Goal: Information Seeking & Learning: Find specific fact

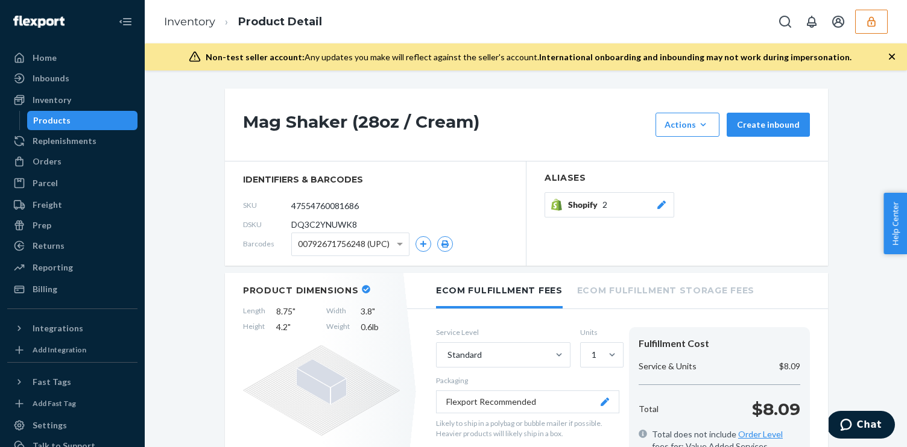
click at [868, 22] on icon "button" at bounding box center [871, 22] width 12 height 12
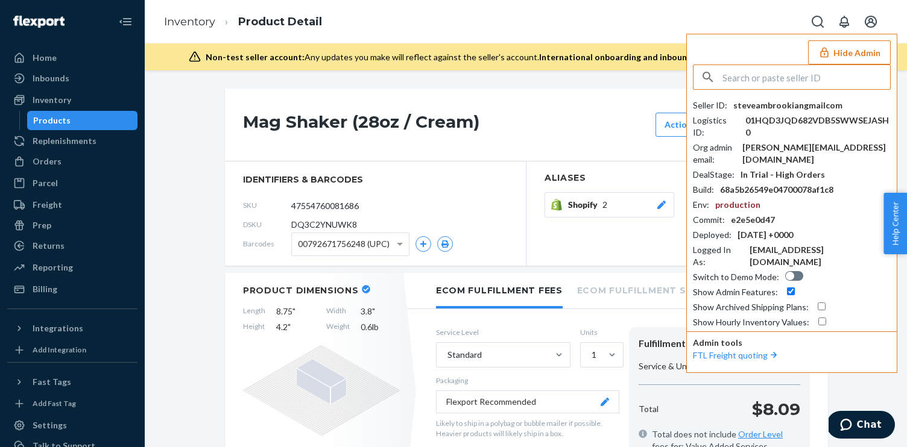
click at [780, 72] on input "text" at bounding box center [806, 77] width 168 height 24
type input "sushan2011163com"
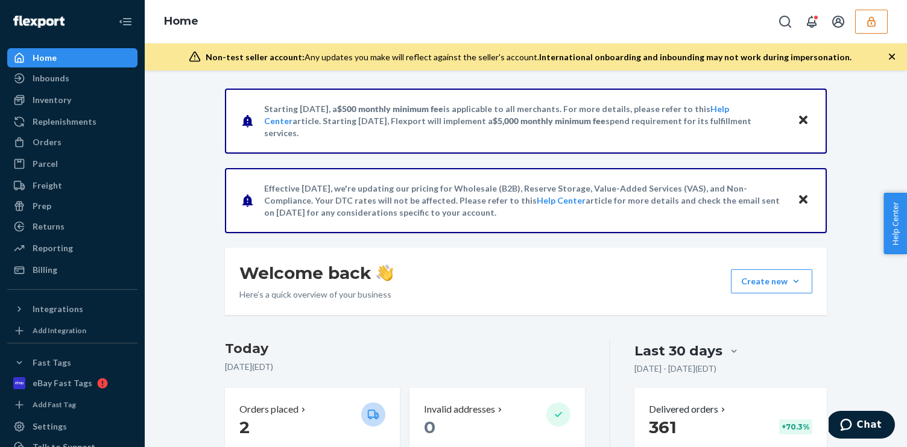
click at [51, 111] on ul "Home Inbounds Shipping Plans Problems Inventory Products Replenishments Orders …" at bounding box center [72, 164] width 130 height 232
click at [51, 99] on div "Inventory" at bounding box center [52, 100] width 39 height 12
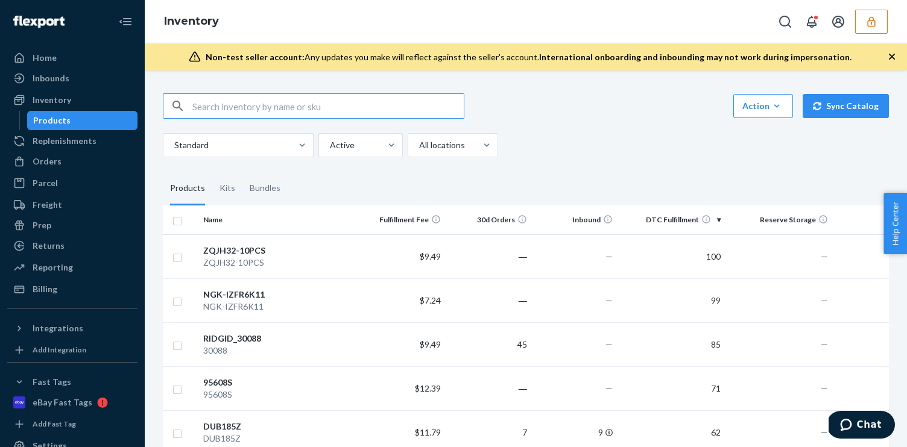
paste input "DWSQDQJZVZE"
type input "DWSQDQJZVZE"
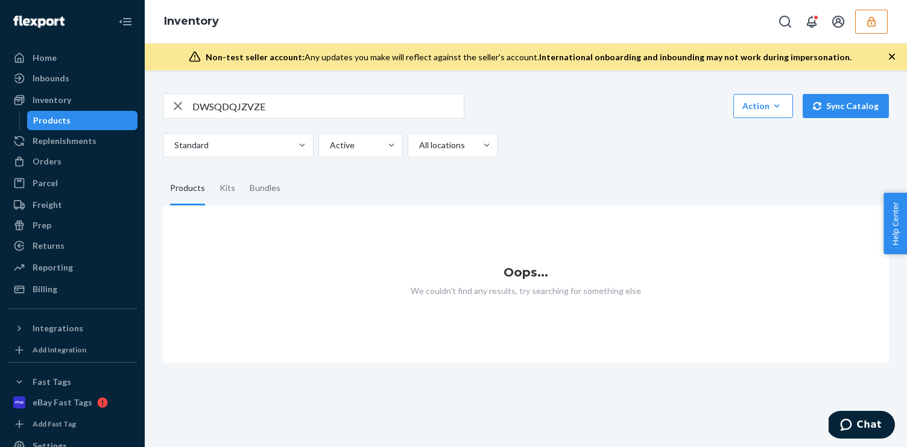
click at [857, 27] on button "button" at bounding box center [871, 22] width 33 height 24
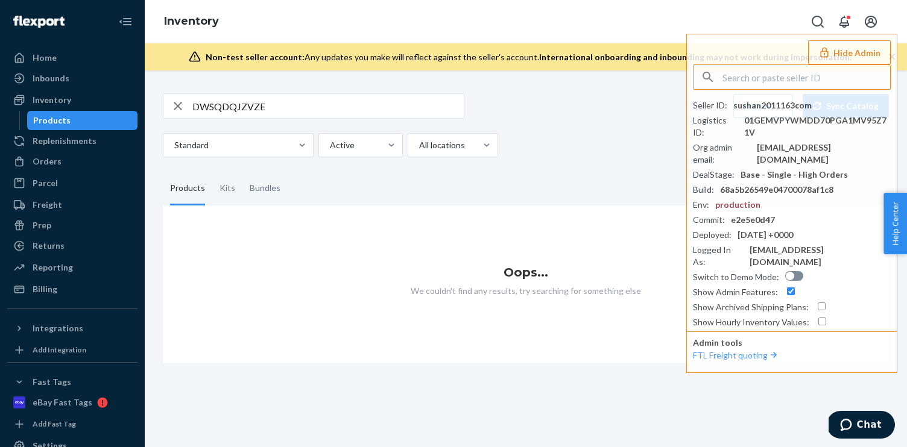
click at [176, 105] on icon "button" at bounding box center [178, 106] width 14 height 24
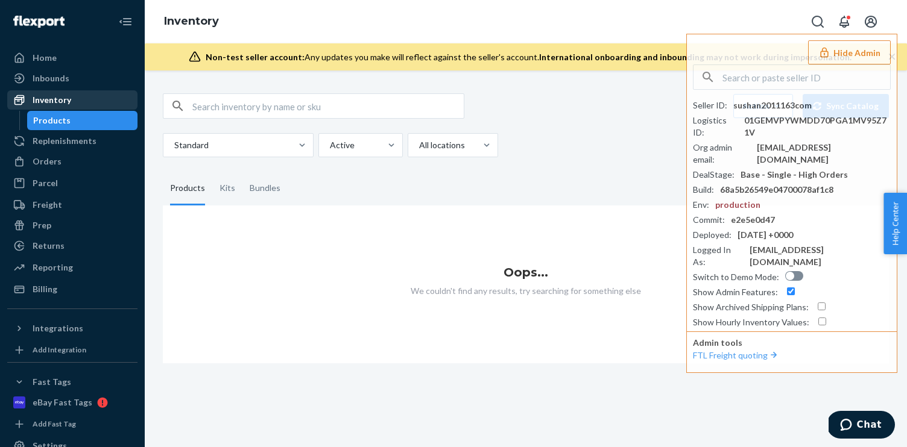
click at [83, 101] on div "Inventory" at bounding box center [72, 100] width 128 height 17
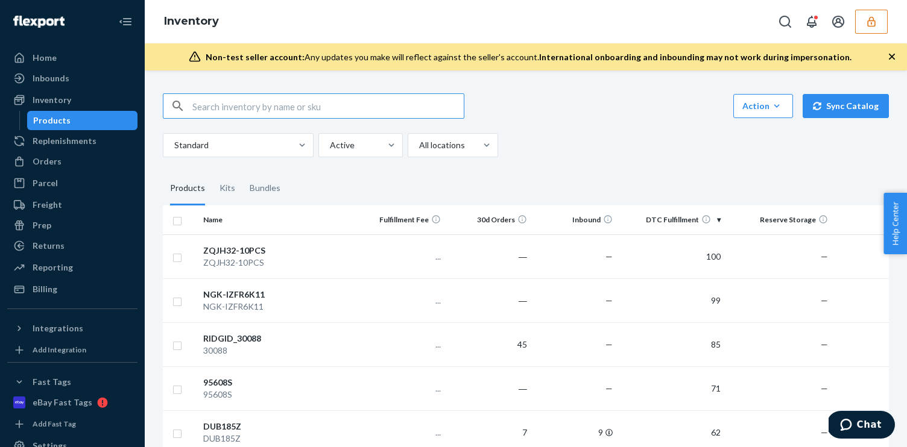
click at [868, 29] on button "button" at bounding box center [871, 22] width 33 height 24
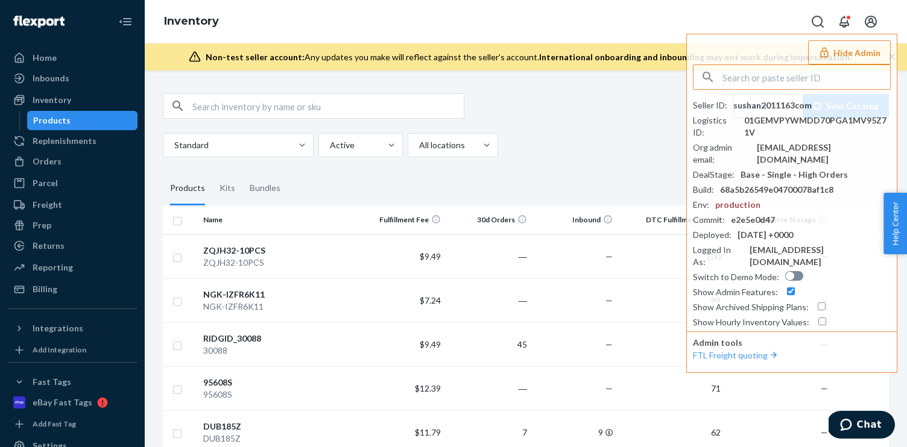
click at [274, 100] on input "text" at bounding box center [327, 106] width 271 height 24
paste input "DWSQDQJZVZE"
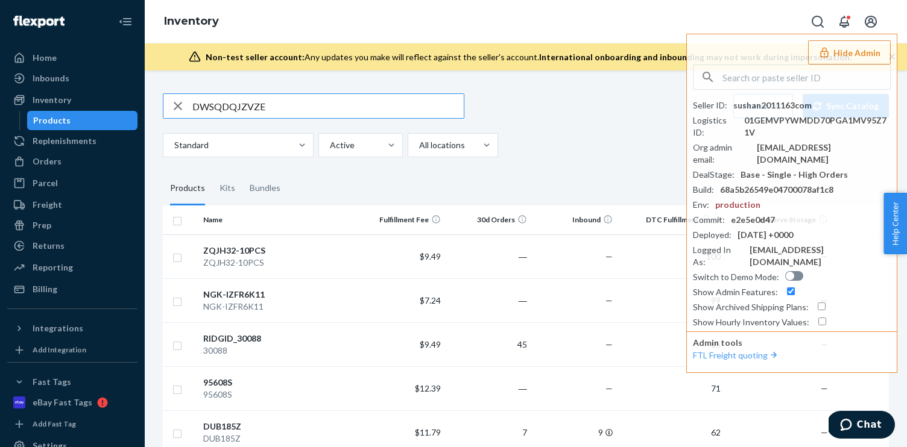
type input "DWSQDQJZVZE"
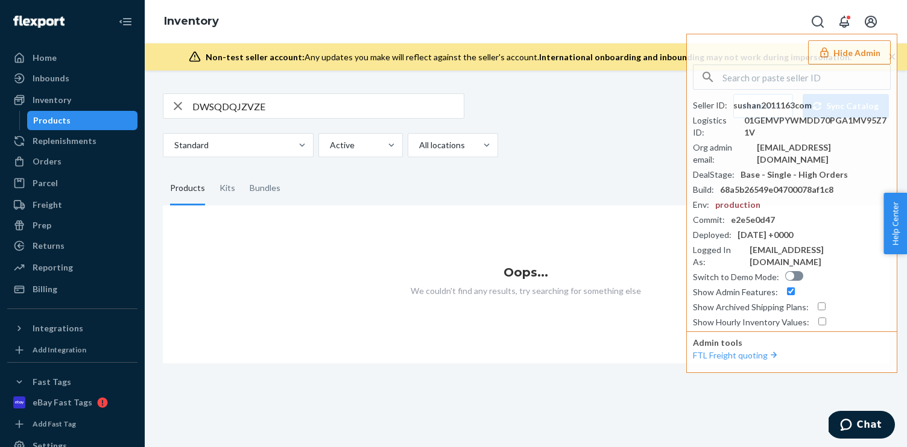
click at [276, 107] on input "DWSQDQJZVZE" at bounding box center [327, 106] width 271 height 24
paste input "DWSQDQJZVZE"
type input "DWSQDQJZVZE"
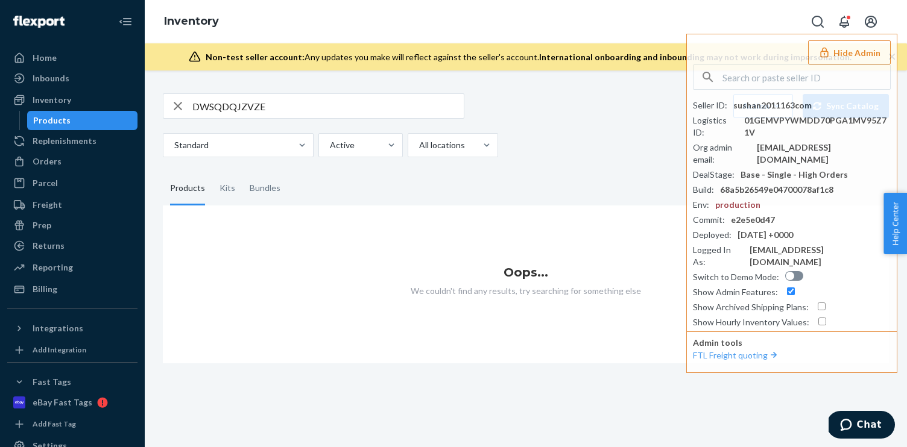
click at [276, 107] on input "DWSQDQJZVZE" at bounding box center [327, 106] width 271 height 24
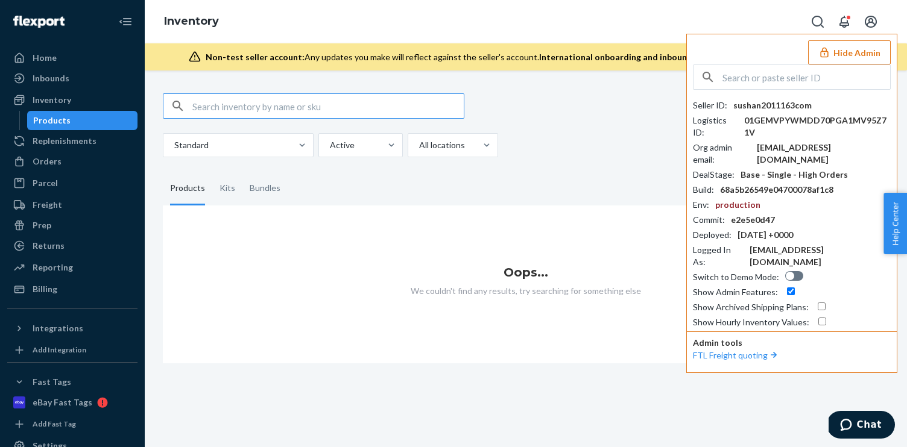
click at [827, 58] on button "Hide Admin" at bounding box center [849, 52] width 83 height 24
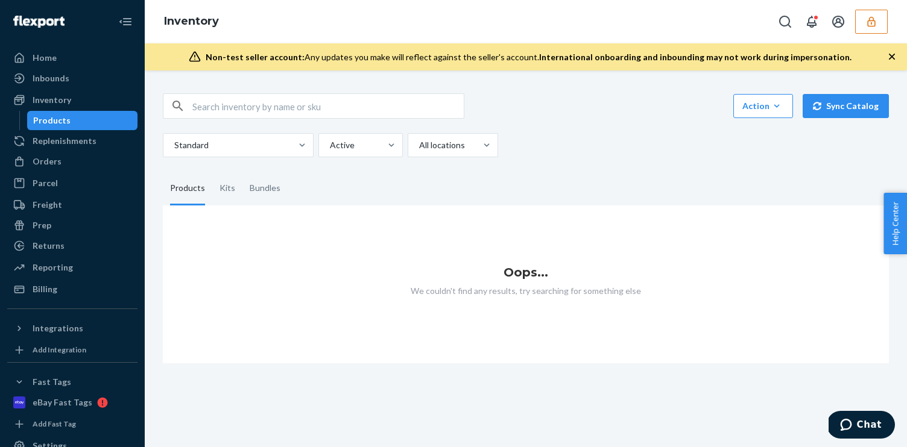
click at [262, 107] on input "text" at bounding box center [327, 106] width 271 height 24
paste input "Fluke 971 Temperature Humidity Meter"
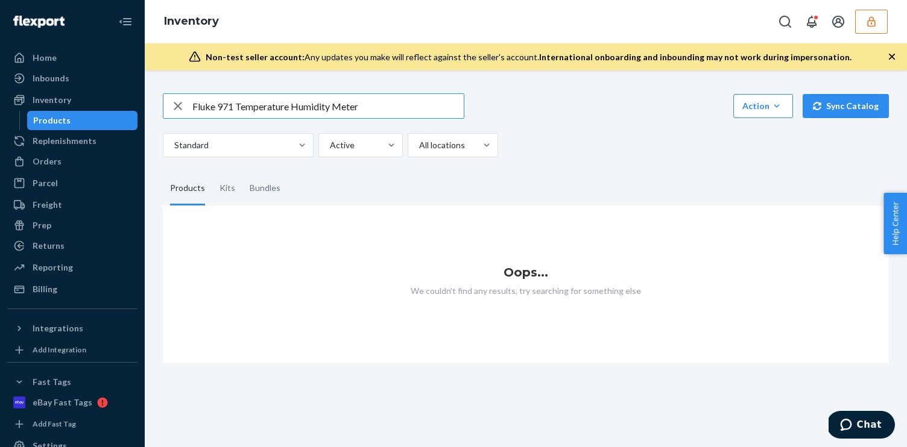
type input "Fluke 971 Temperature Humidity Meter"
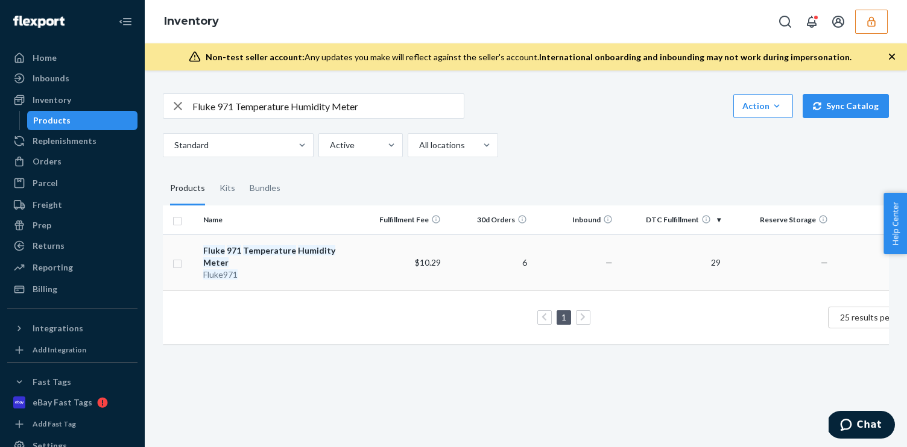
click at [351, 269] on div "Fluke971" at bounding box center [278, 275] width 151 height 12
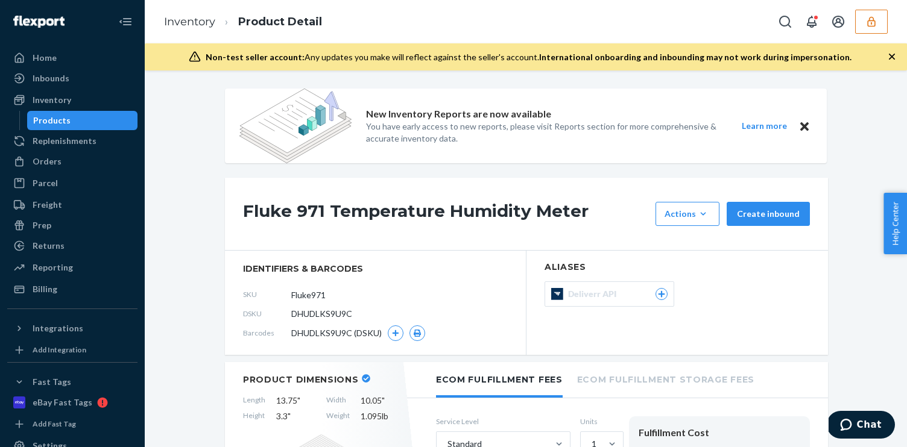
click at [882, 27] on button "button" at bounding box center [871, 22] width 33 height 24
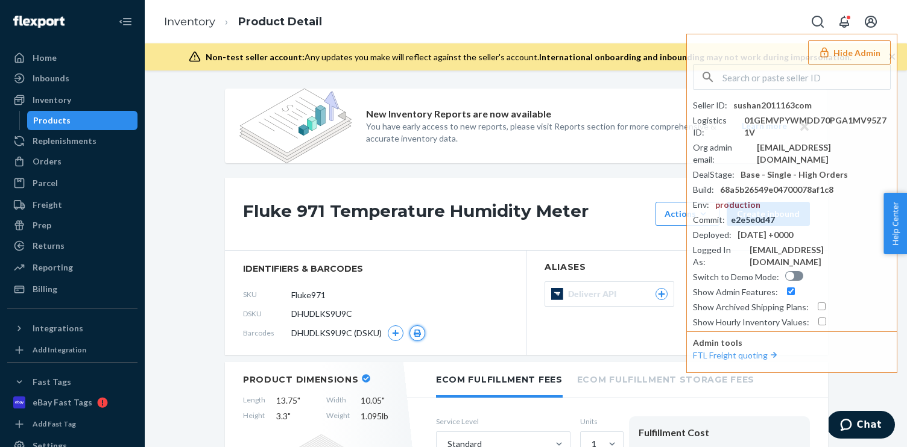
click at [417, 327] on button "button" at bounding box center [417, 334] width 16 height 16
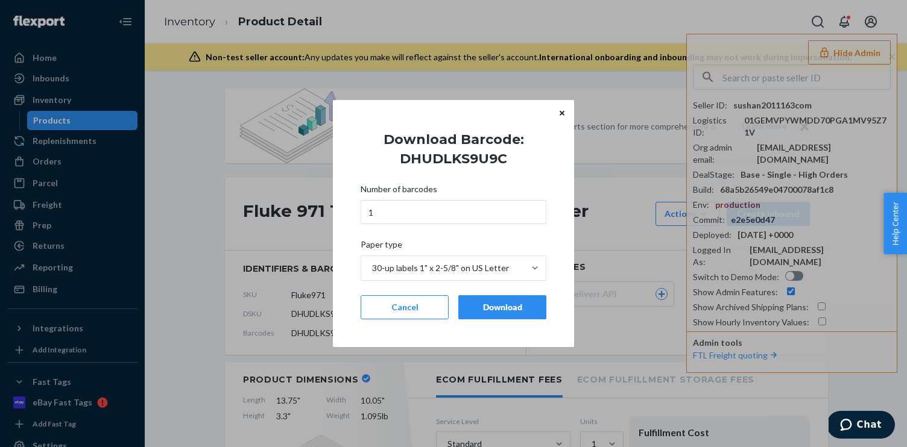
click at [478, 299] on button "Download" at bounding box center [502, 307] width 88 height 24
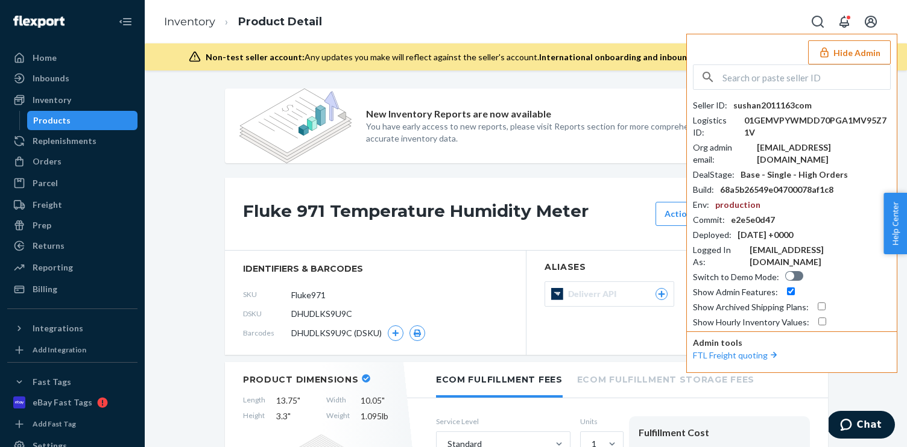
click at [783, 83] on input "text" at bounding box center [806, 77] width 168 height 24
paste input "jonathanrmarksgmailcom"
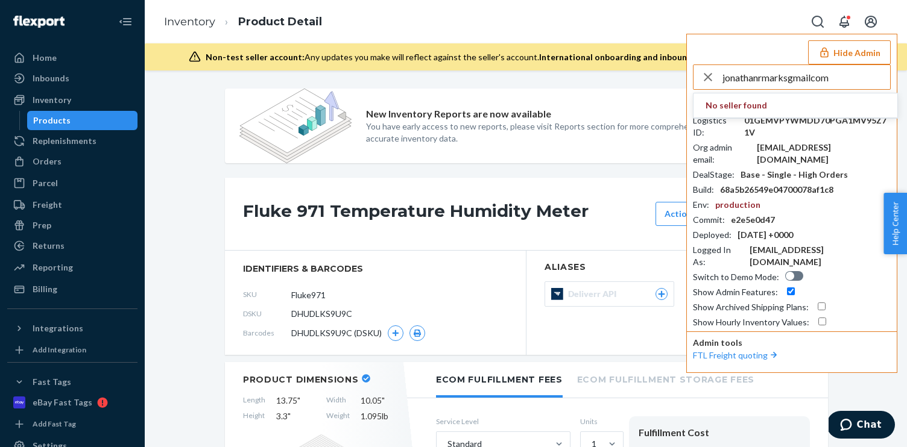
type input "jonathanrmarksgmailcom"
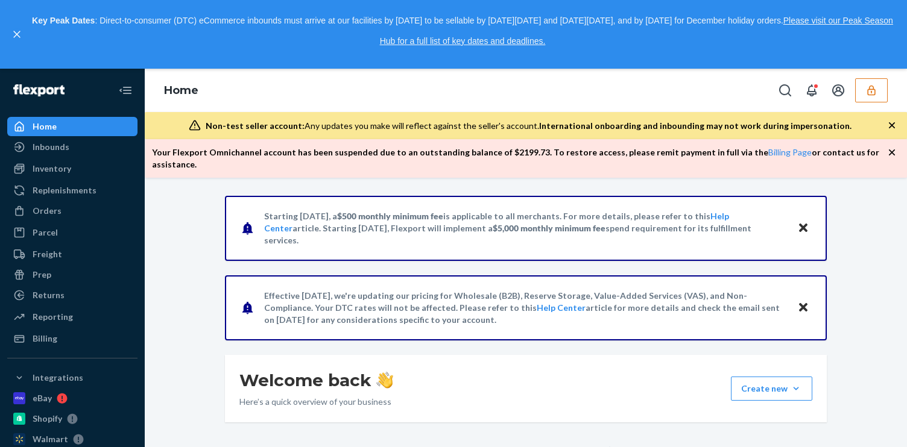
click at [871, 91] on icon "button" at bounding box center [871, 90] width 12 height 12
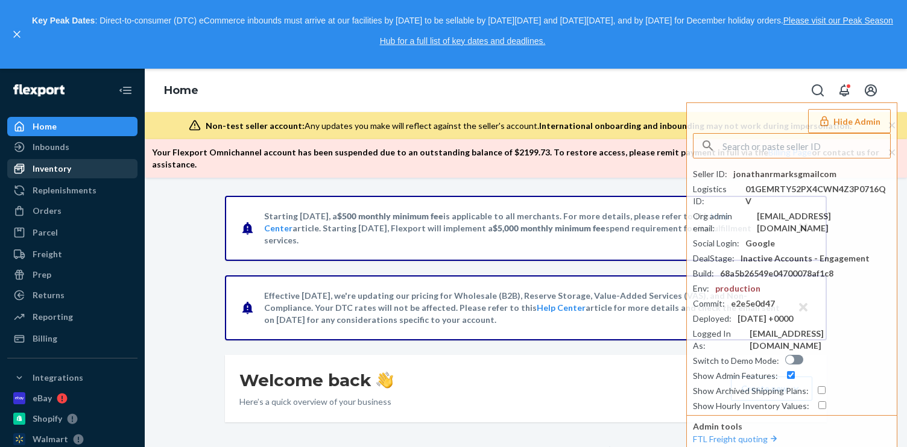
click at [96, 174] on div "Inventory" at bounding box center [72, 168] width 128 height 17
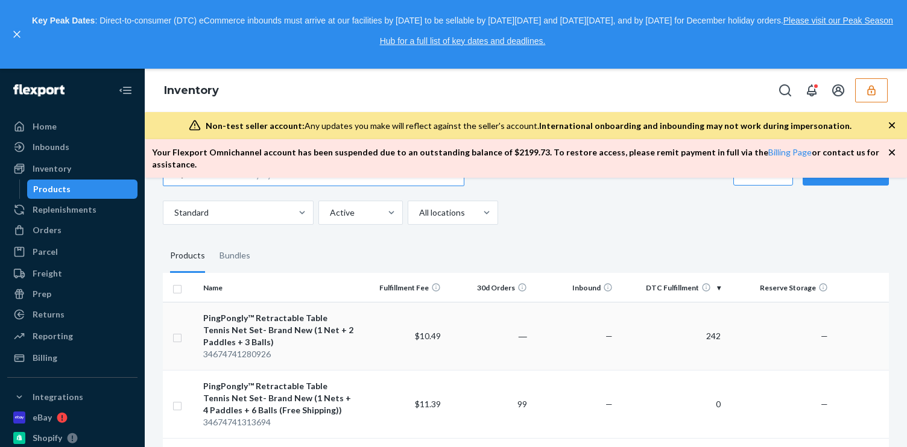
scroll to position [47, 0]
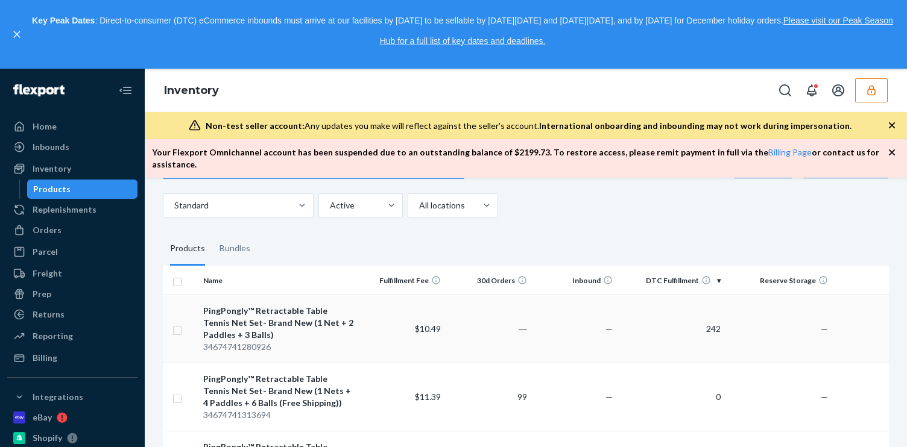
click at [379, 336] on td "$10.49" at bounding box center [403, 329] width 86 height 68
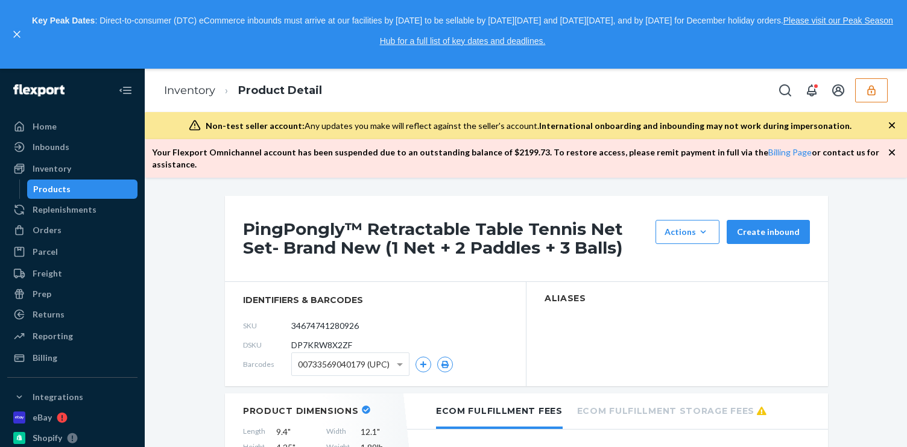
click at [364, 239] on h1 "PingPongly™ Retractable Table Tennis Net Set- Brand New (1 Net + 2 Paddles + 3 …" at bounding box center [446, 238] width 406 height 37
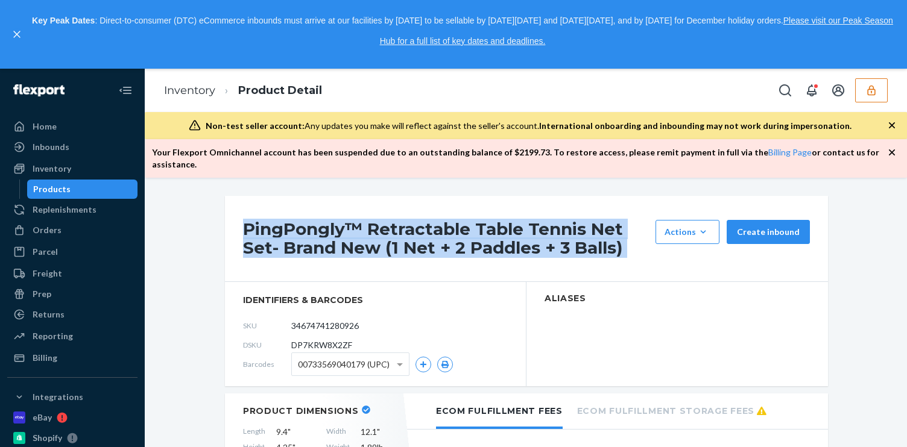
click at [364, 239] on h1 "PingPongly™ Retractable Table Tennis Net Set- Brand New (1 Net + 2 Paddles + 3 …" at bounding box center [446, 238] width 406 height 37
copy div "PingPongly™ Retractable Table Tennis Net Set- Brand New (1 Net + 2 Paddles + 3 …"
click at [443, 357] on button "button" at bounding box center [445, 365] width 16 height 16
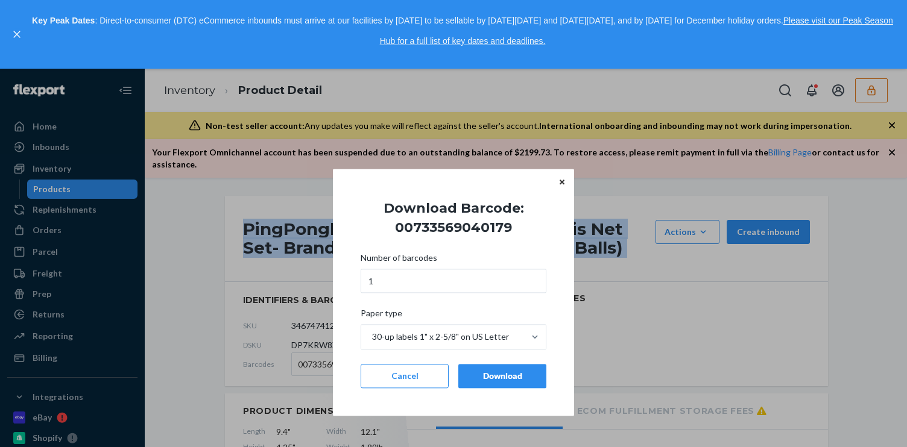
click at [475, 375] on div "Download" at bounding box center [503, 376] width 68 height 12
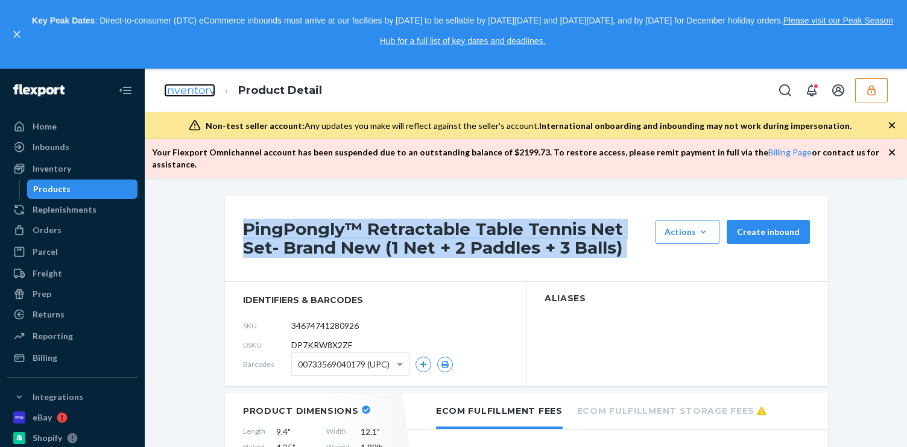
click at [203, 89] on link "Inventory" at bounding box center [189, 90] width 51 height 13
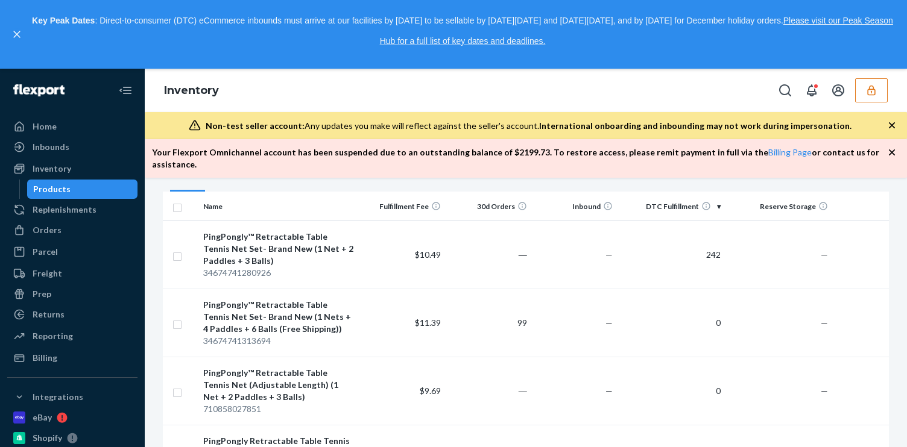
scroll to position [146, 0]
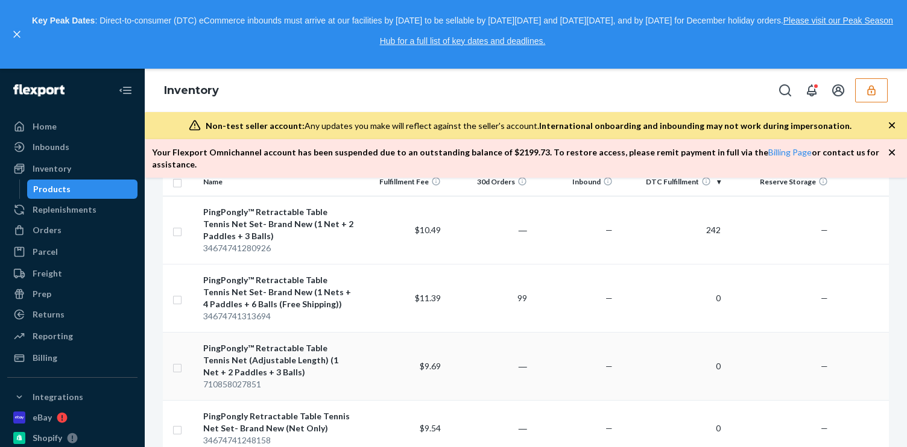
click at [362, 338] on td "$9.69" at bounding box center [403, 366] width 86 height 68
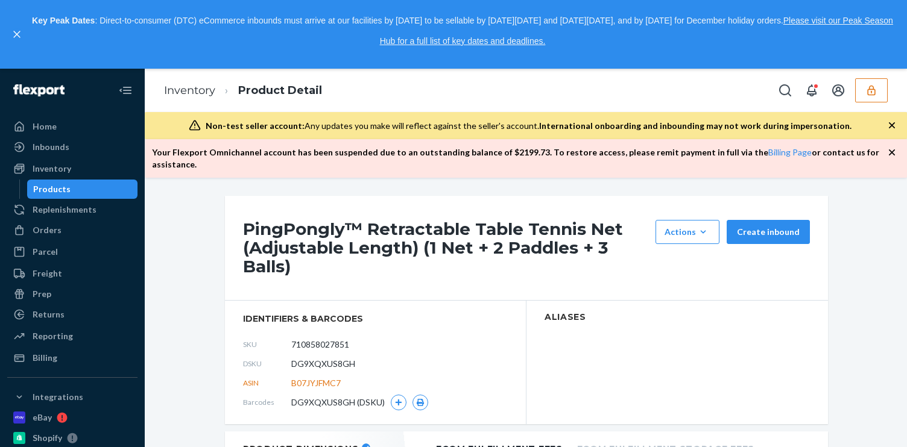
click at [389, 222] on h1 "PingPongly™ Retractable Table Tennis Net (Adjustable Length) (1 Net + 2 Paddles…" at bounding box center [446, 247] width 406 height 55
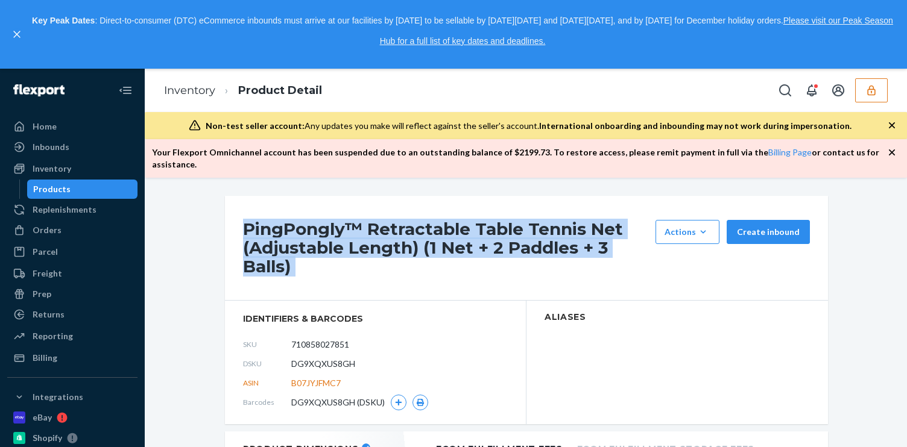
click at [389, 222] on h1 "PingPongly™ Retractable Table Tennis Net (Adjustable Length) (1 Net + 2 Paddles…" at bounding box center [446, 247] width 406 height 55
copy div "PingPongly™ Retractable Table Tennis Net (Adjustable Length) (1 Net + 2 Paddles…"
click at [191, 86] on link "Inventory" at bounding box center [189, 90] width 51 height 13
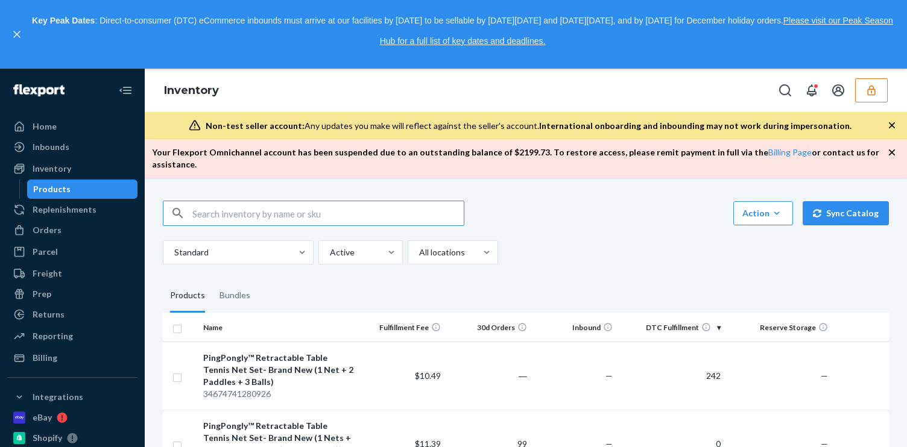
click at [867, 98] on button "button" at bounding box center [871, 90] width 33 height 24
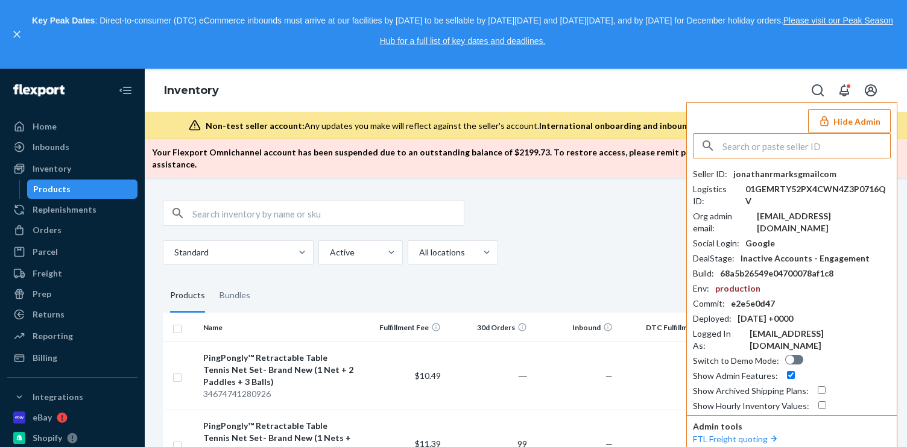
click at [822, 212] on div "Seller ID : jonathanrmarksgmailcom Logistics ID : 01GEMRTY52PX4CWN4Z3P0716QV Or…" at bounding box center [792, 290] width 198 height 244
click at [822, 210] on div "[EMAIL_ADDRESS][DOMAIN_NAME]" at bounding box center [824, 222] width 134 height 24
copy div "[EMAIL_ADDRESS][DOMAIN_NAME]"
